Goal: Task Accomplishment & Management: Complete application form

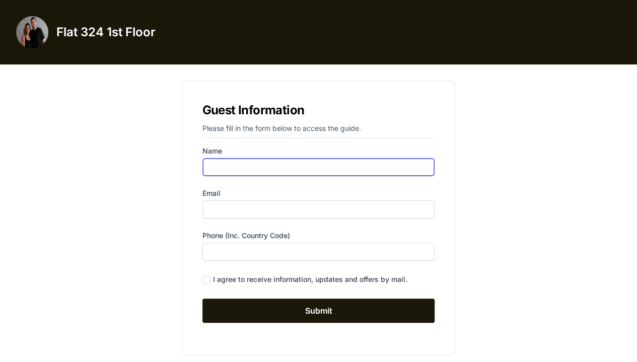
click at [257, 172] on input "Name" at bounding box center [319, 167] width 233 height 18
type input "[PERSON_NAME]"
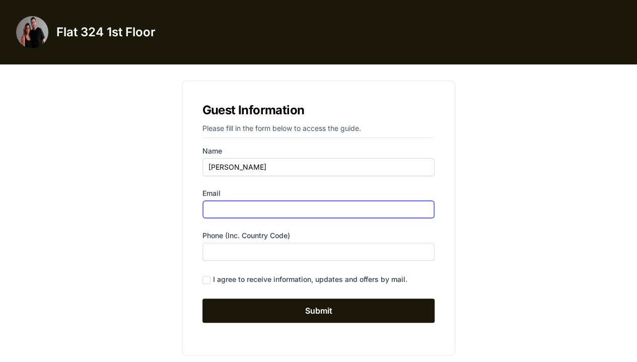
click at [244, 212] on input "Email" at bounding box center [319, 210] width 233 height 18
type input "[EMAIL_ADDRESS][DOMAIN_NAME]"
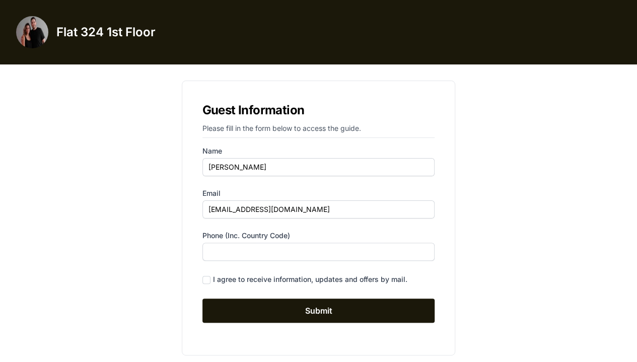
click at [240, 262] on form "Name [PERSON_NAME] Email [EMAIL_ADDRESS][DOMAIN_NAME] Phone (inc. country code)…" at bounding box center [319, 234] width 233 height 177
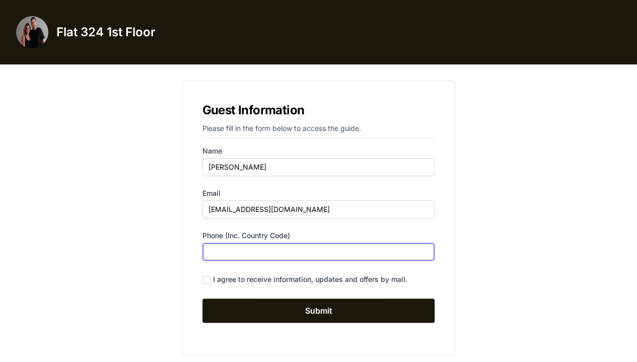
click at [234, 257] on input "Phone (inc. country code)" at bounding box center [319, 252] width 233 height 18
type input "[PHONE_NUMBER]"
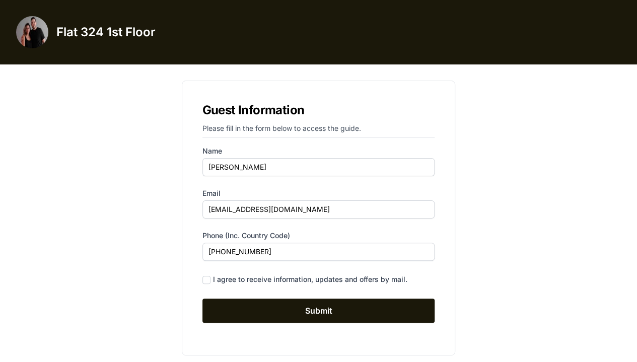
click at [212, 279] on div "I agree to receive information, updates and offers by mail." at bounding box center [319, 280] width 233 height 14
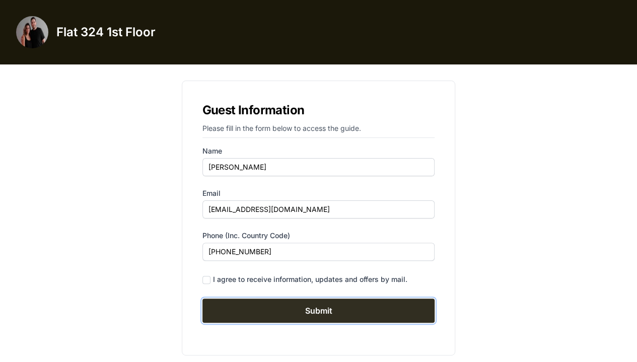
click at [255, 305] on input "Submit" at bounding box center [319, 311] width 233 height 24
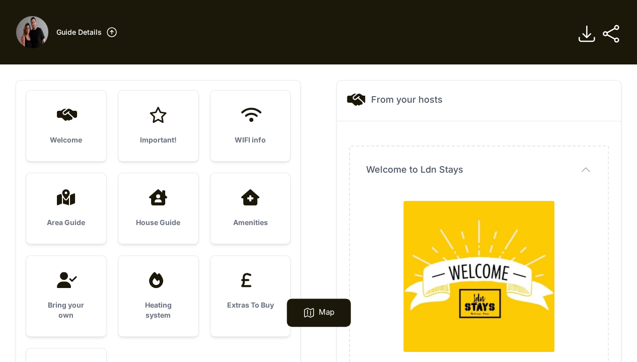
click at [79, 134] on div "Welcome" at bounding box center [66, 126] width 80 height 71
click at [61, 124] on div "Welcome" at bounding box center [66, 126] width 80 height 71
click at [161, 115] on icon at bounding box center [158, 115] width 24 height 16
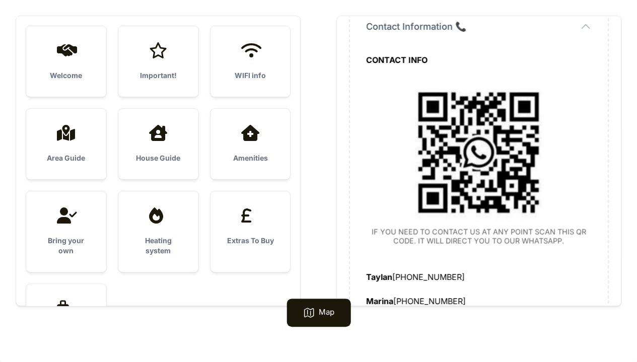
scroll to position [1038, 0]
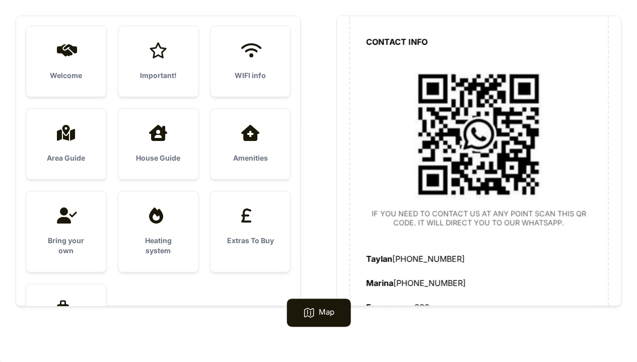
click at [162, 239] on h3 "Heating system" at bounding box center [159, 246] width 48 height 20
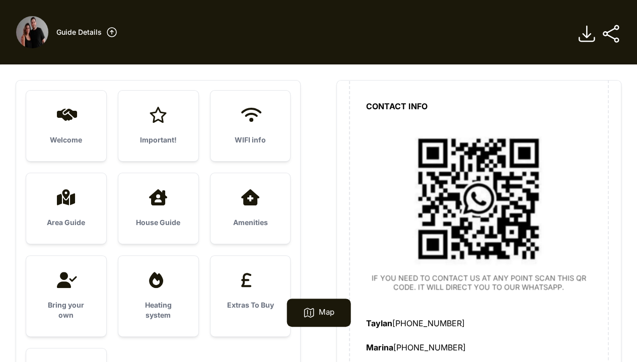
scroll to position [64, 0]
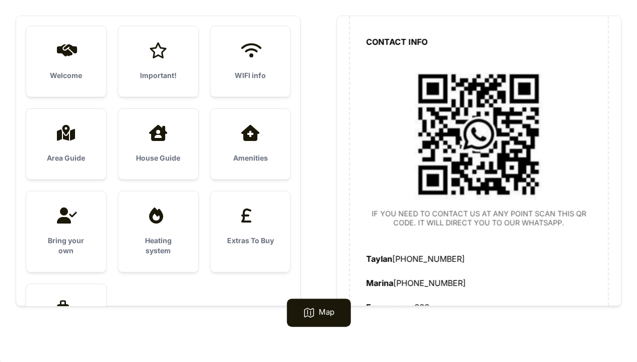
click at [159, 232] on div "Heating system" at bounding box center [158, 231] width 80 height 81
click at [250, 229] on div "Extras To Buy" at bounding box center [251, 226] width 80 height 71
click at [63, 247] on h3 "Bring your own" at bounding box center [66, 246] width 48 height 20
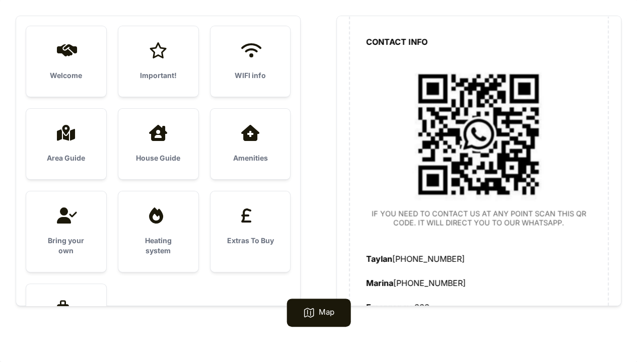
scroll to position [58, 0]
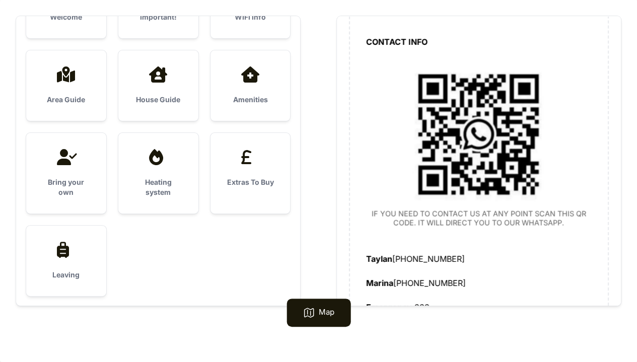
click at [63, 247] on icon at bounding box center [63, 250] width 12 height 16
